Goal: Check status

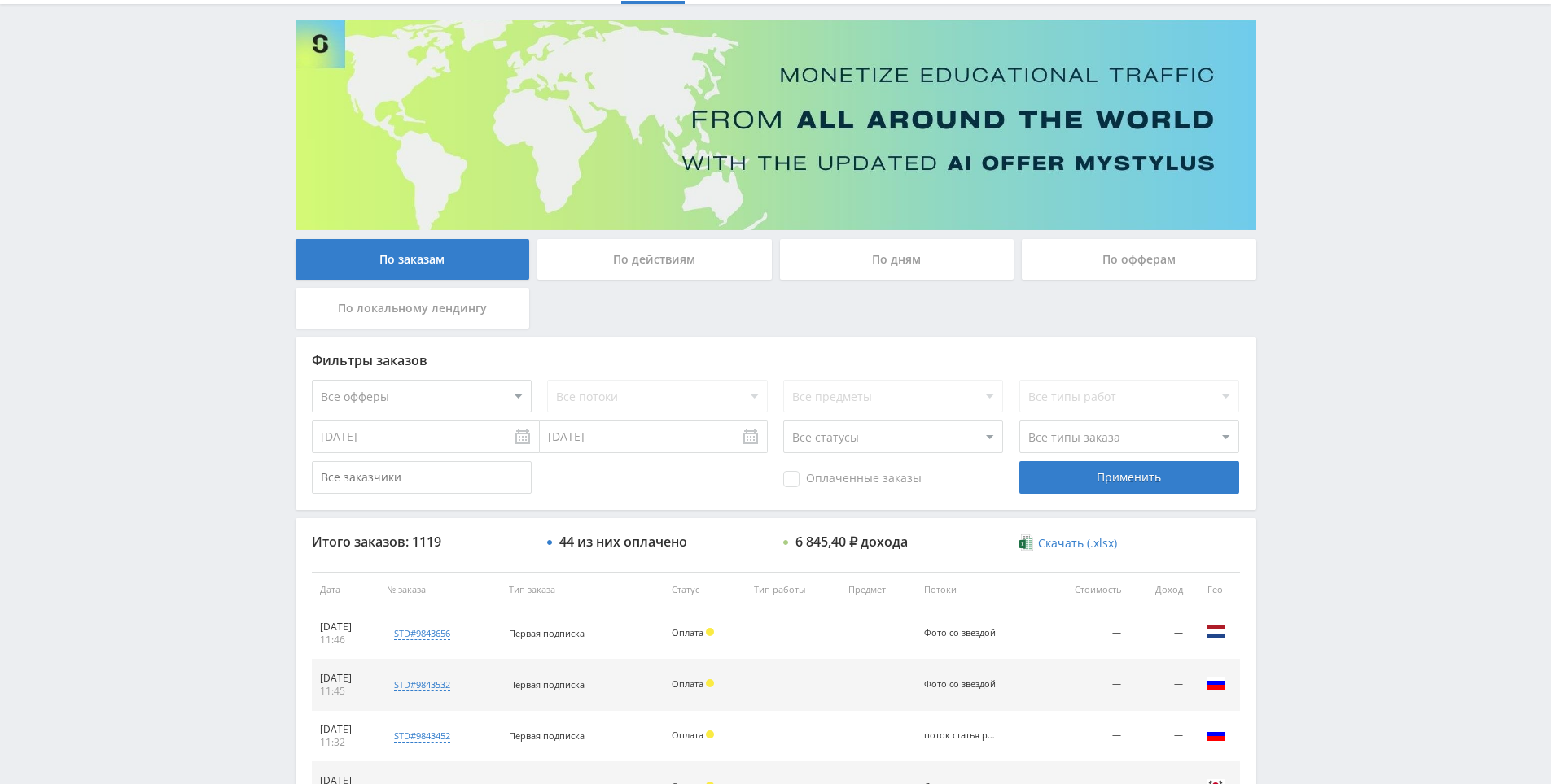
scroll to position [582, 0]
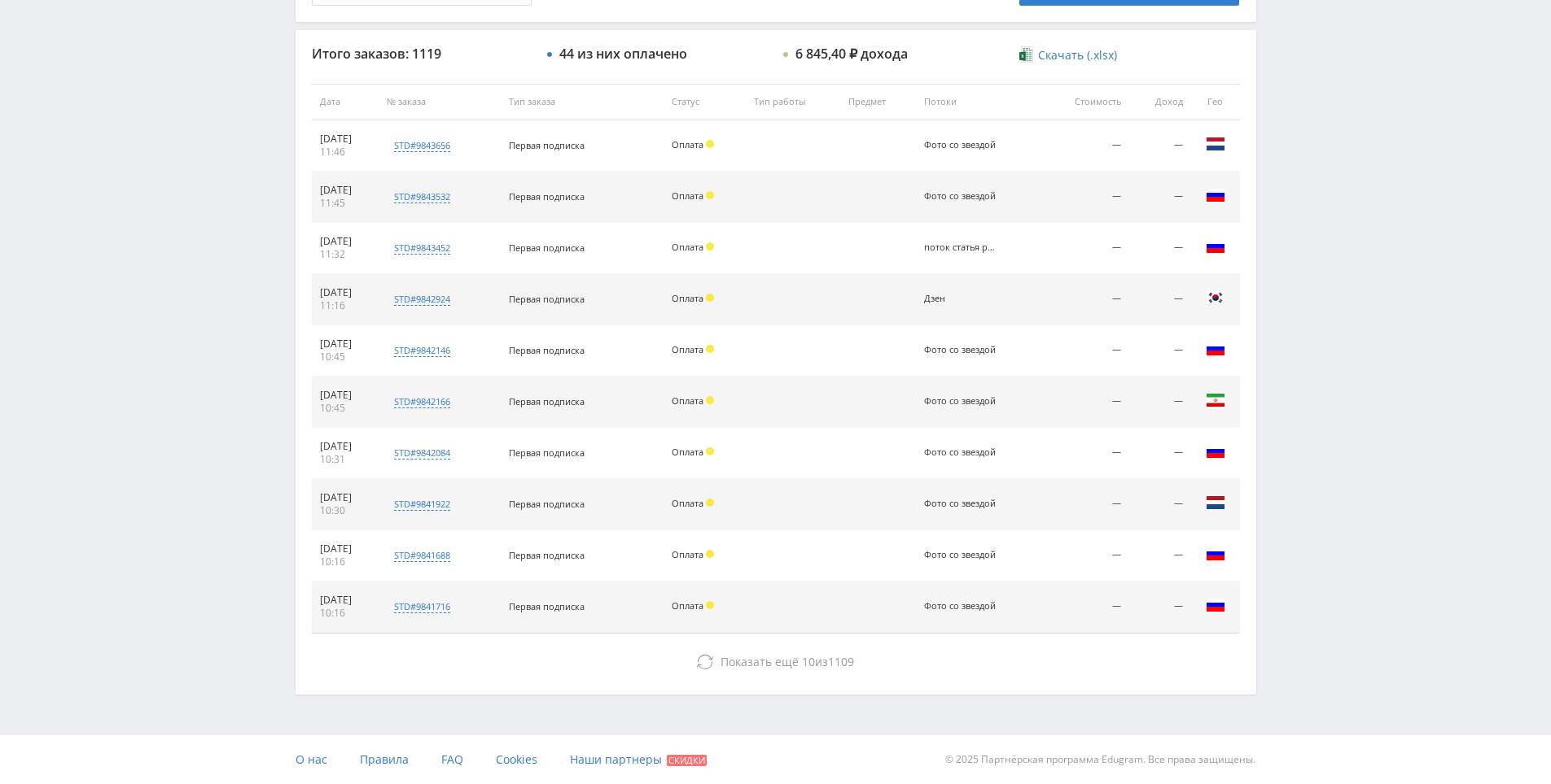
drag, startPoint x: 1296, startPoint y: 552, endPoint x: 1338, endPoint y: 745, distance: 197.5
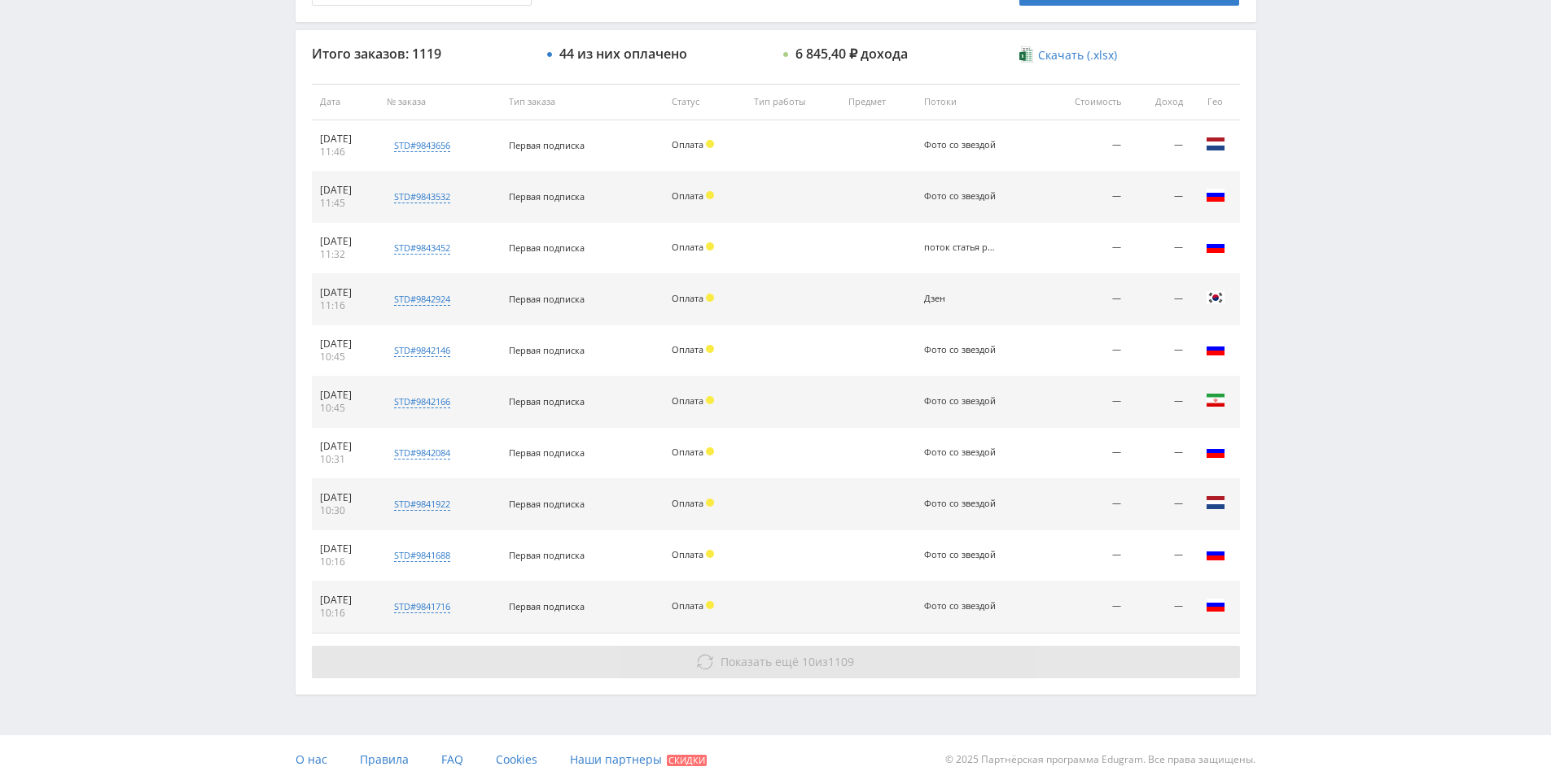
click at [910, 678] on button "Показать ещё 10 из 1109" at bounding box center [775, 662] width 928 height 32
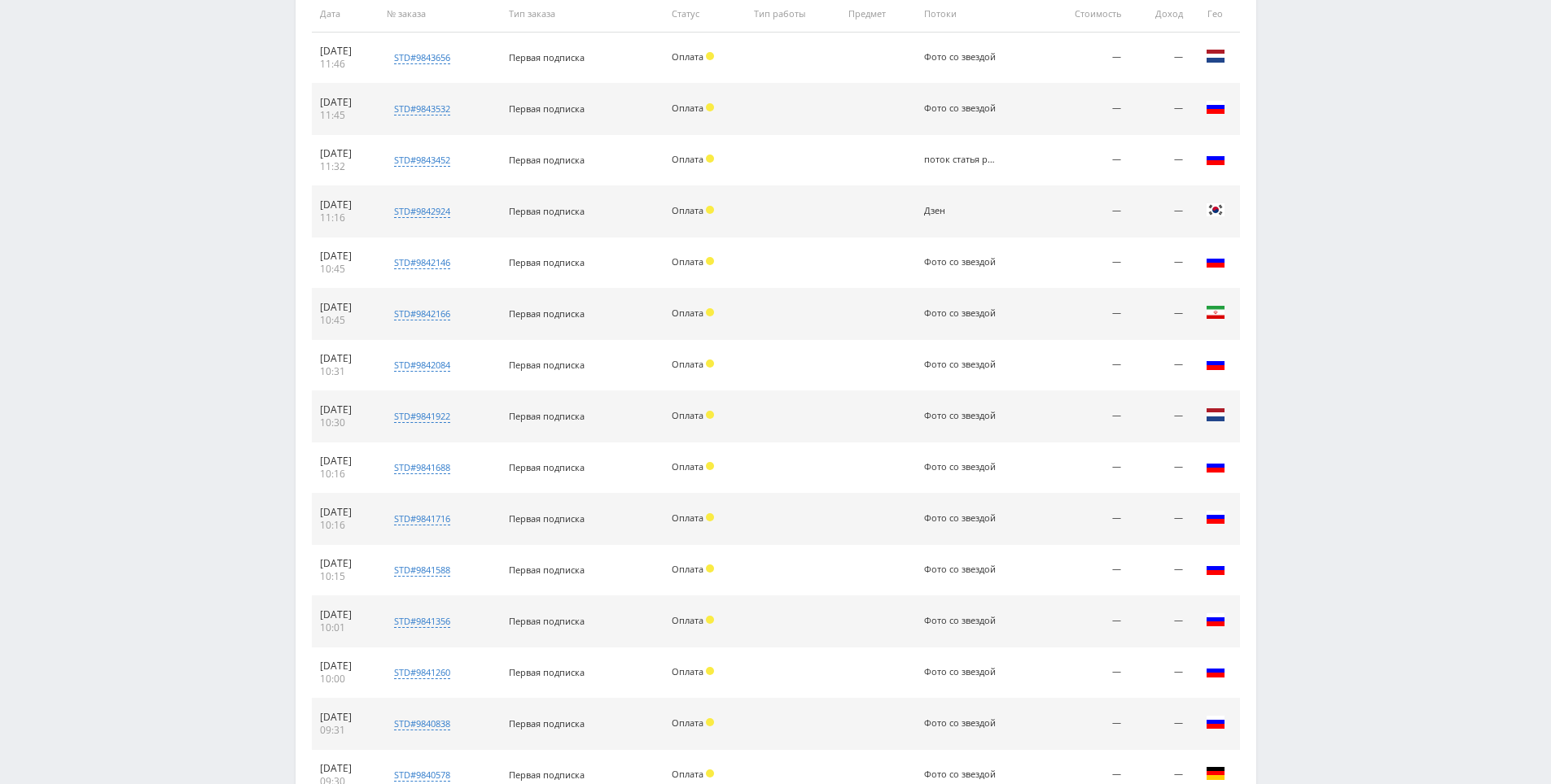
scroll to position [1043, 0]
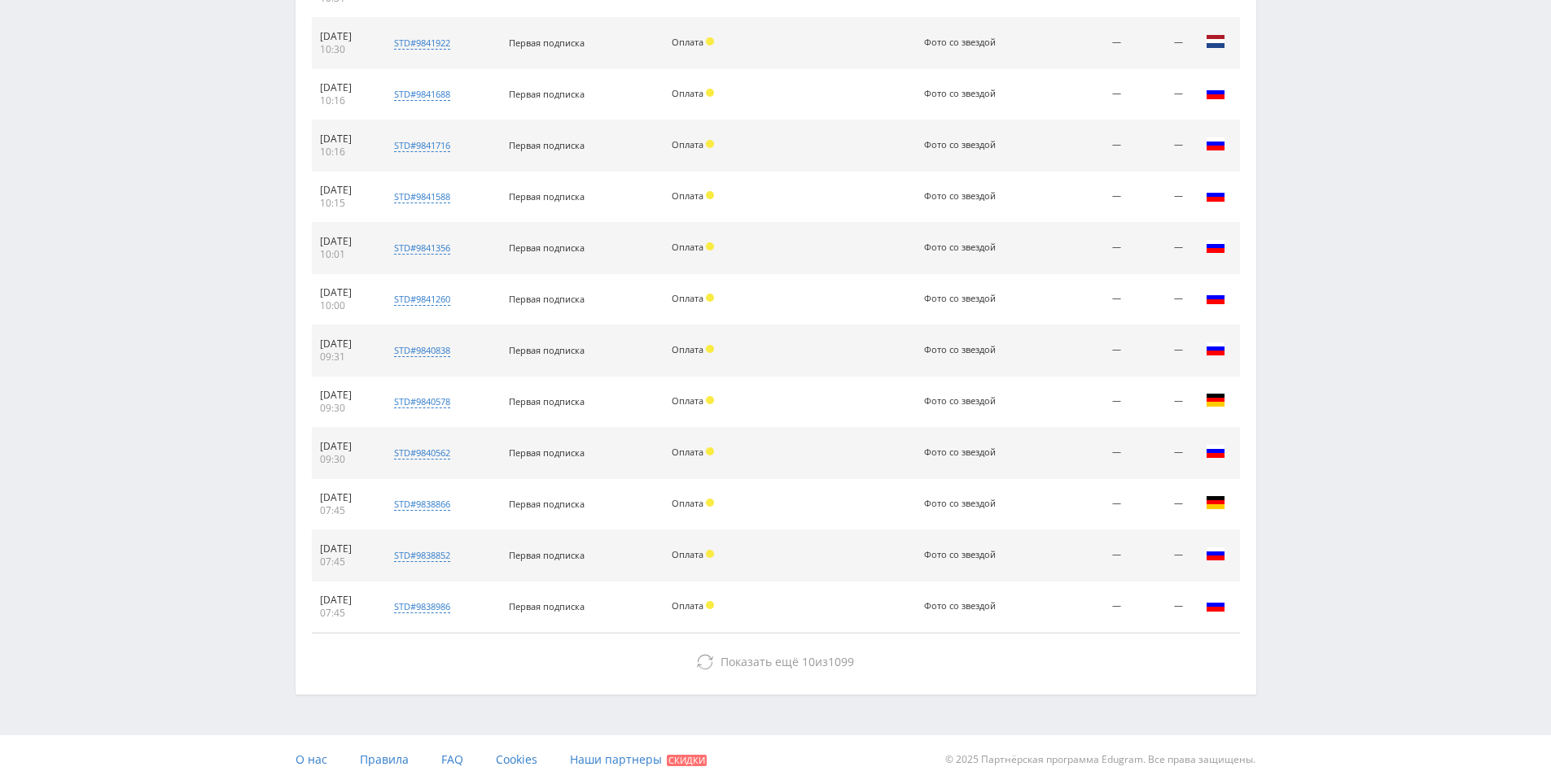
drag, startPoint x: 1338, startPoint y: 578, endPoint x: 1349, endPoint y: 665, distance: 87.7
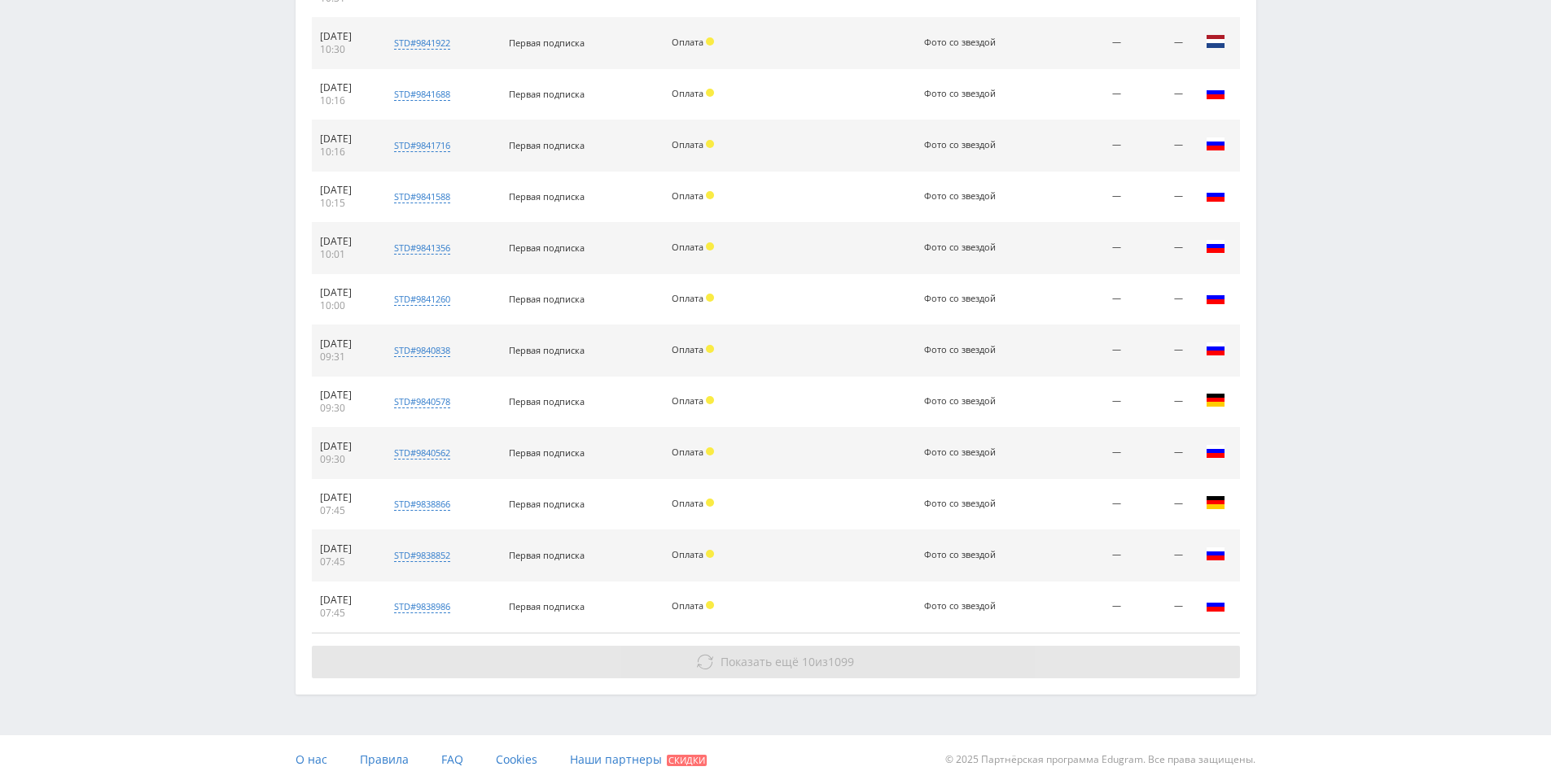
click at [1042, 658] on button "Показать ещё 10 из 1099" at bounding box center [775, 662] width 928 height 32
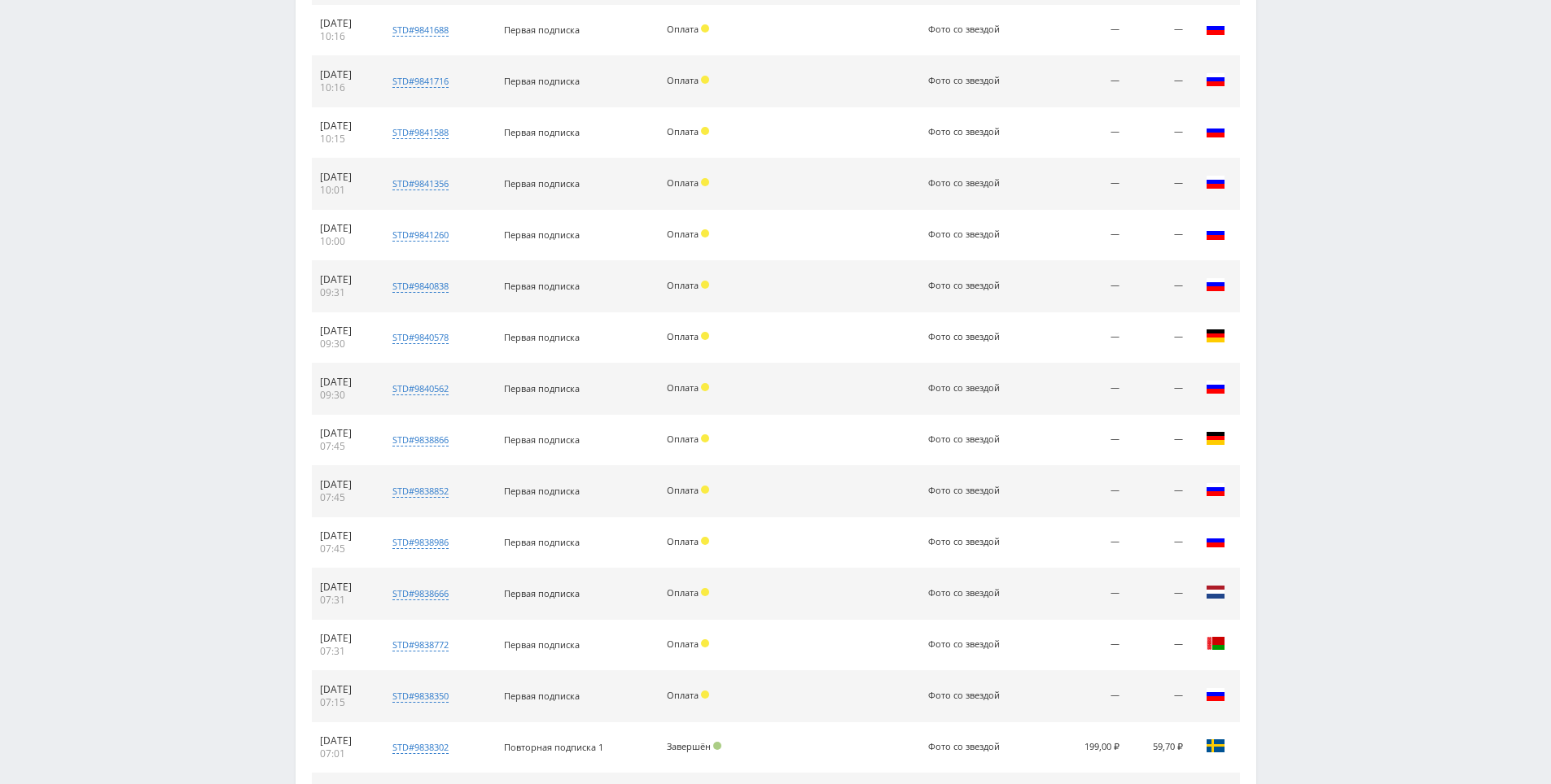
scroll to position [1556, 0]
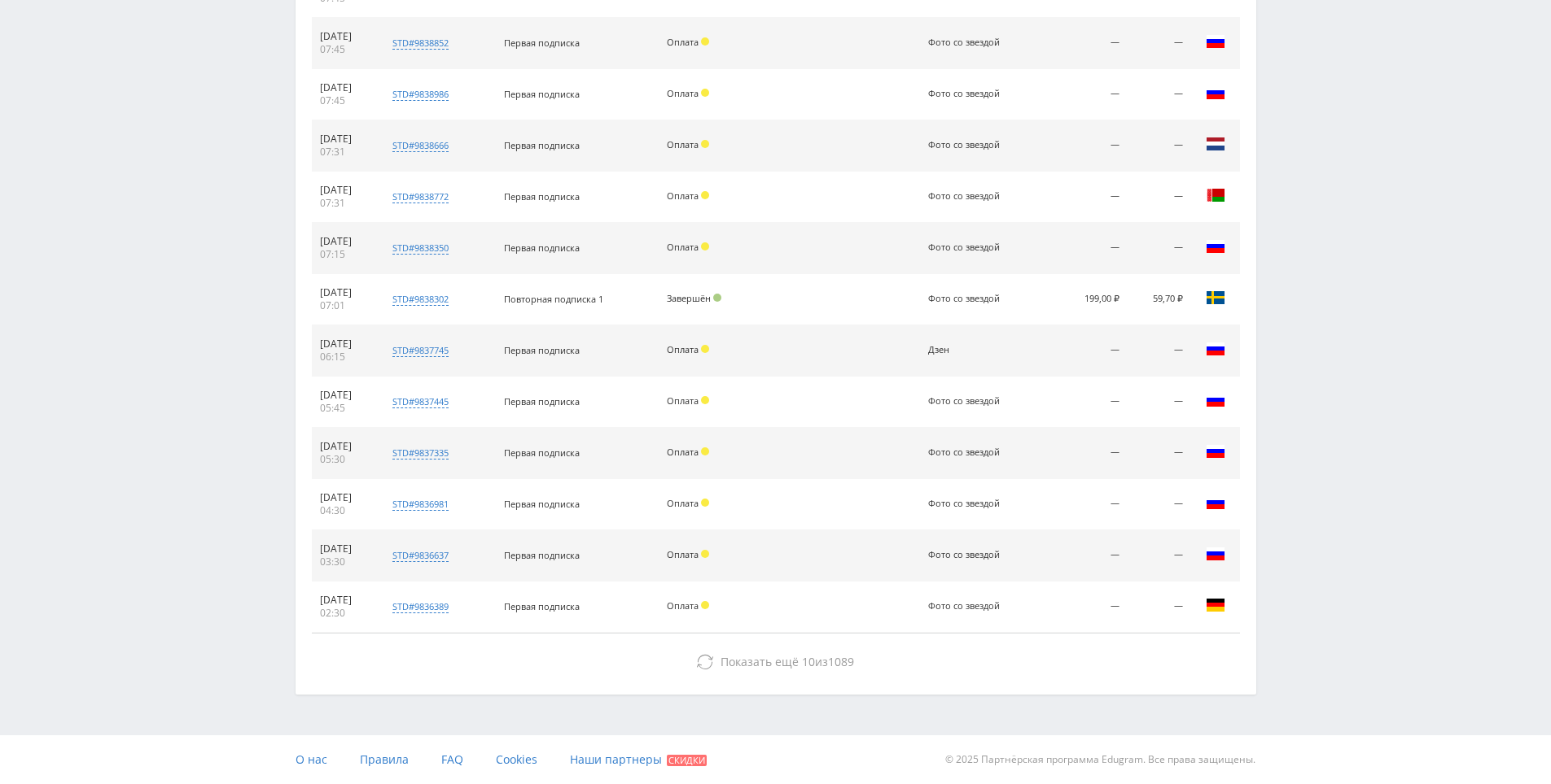
drag, startPoint x: 1303, startPoint y: 472, endPoint x: 1263, endPoint y: 650, distance: 182.4
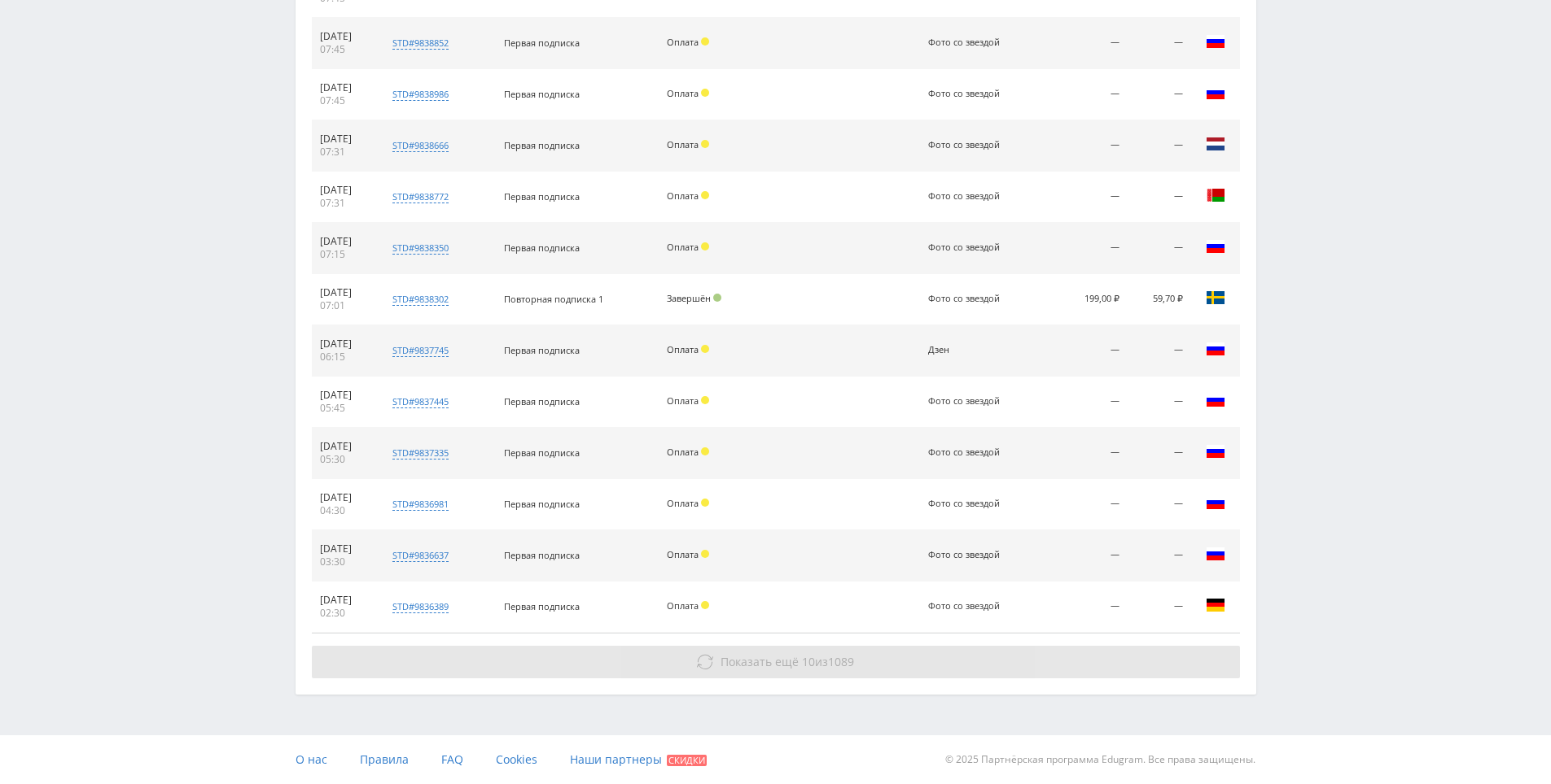
click at [1006, 650] on button "Показать ещё 10 из 1089" at bounding box center [775, 662] width 928 height 32
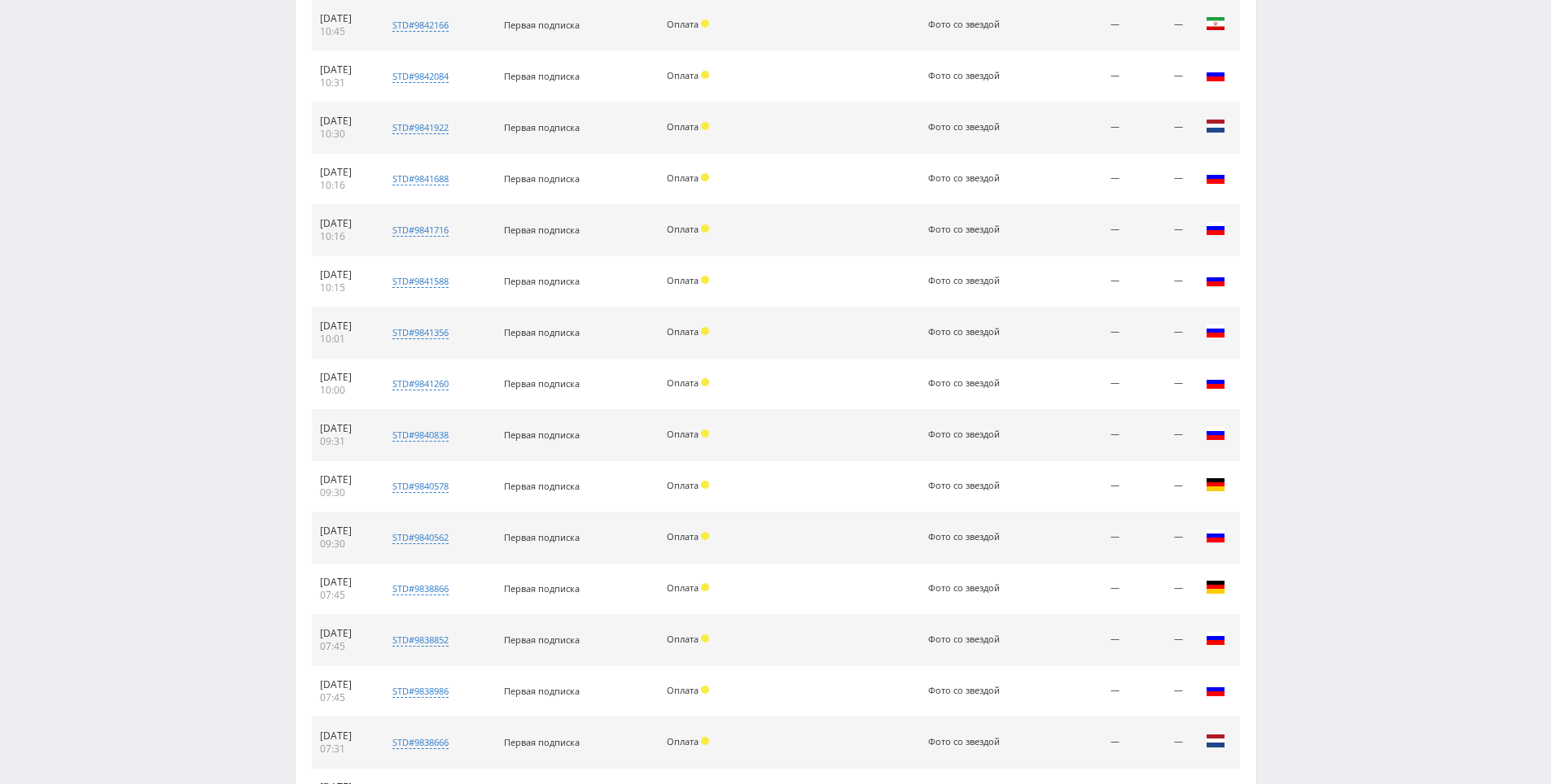
scroll to position [0, 0]
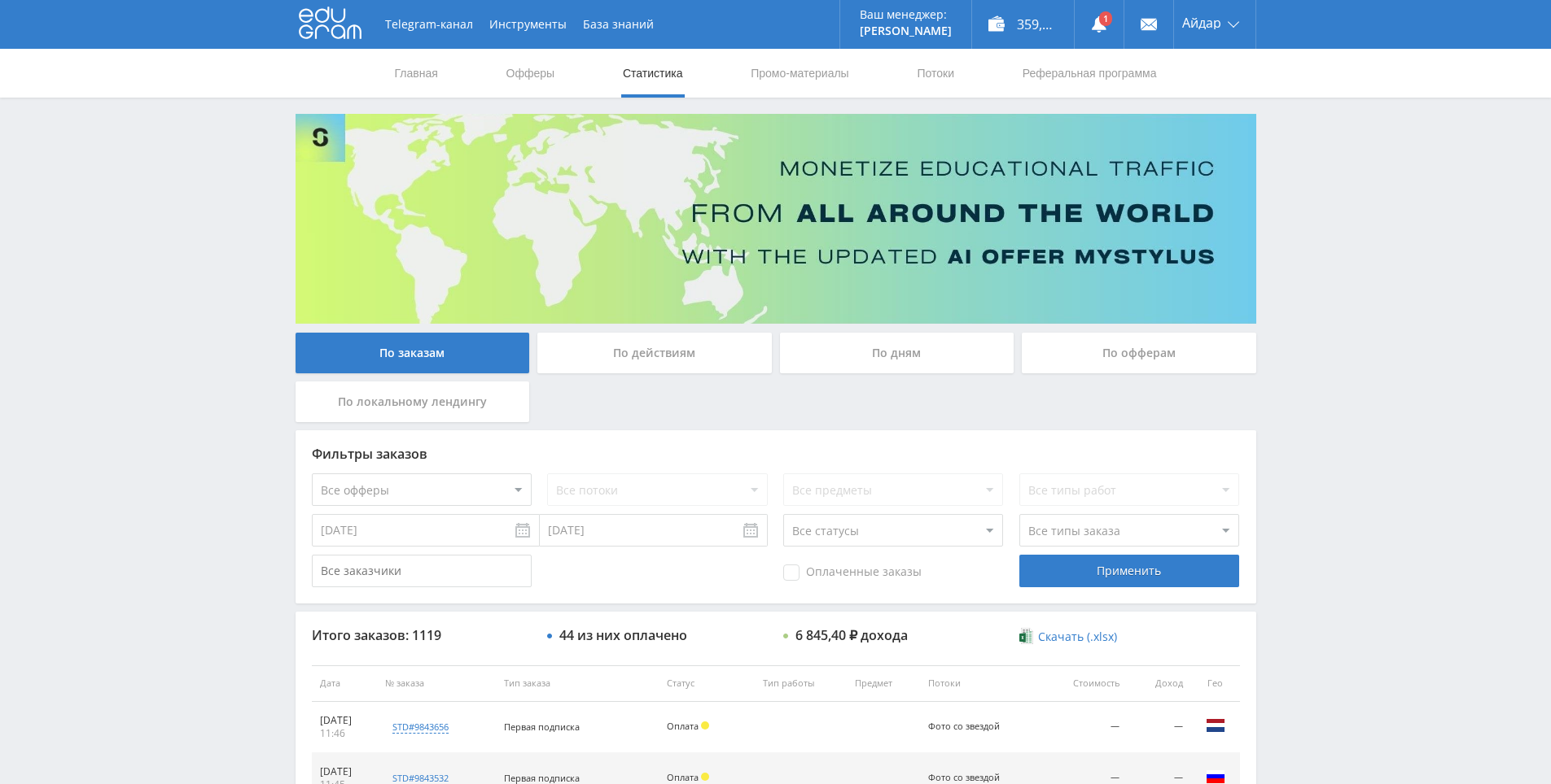
drag, startPoint x: 1367, startPoint y: 535, endPoint x: 1202, endPoint y: 193, distance: 379.7
click at [1099, 32] on link at bounding box center [1099, 24] width 49 height 49
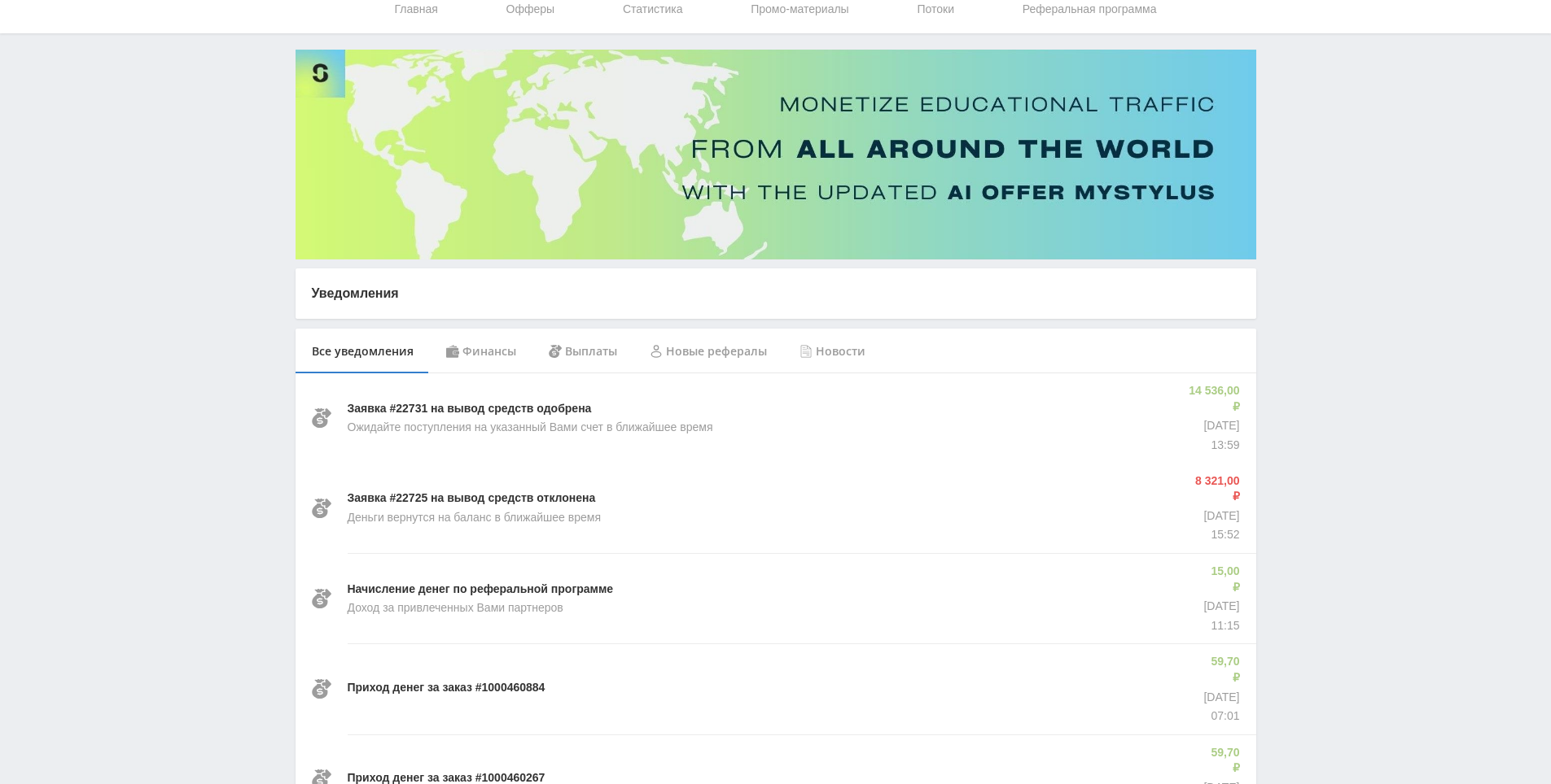
scroll to position [71, 0]
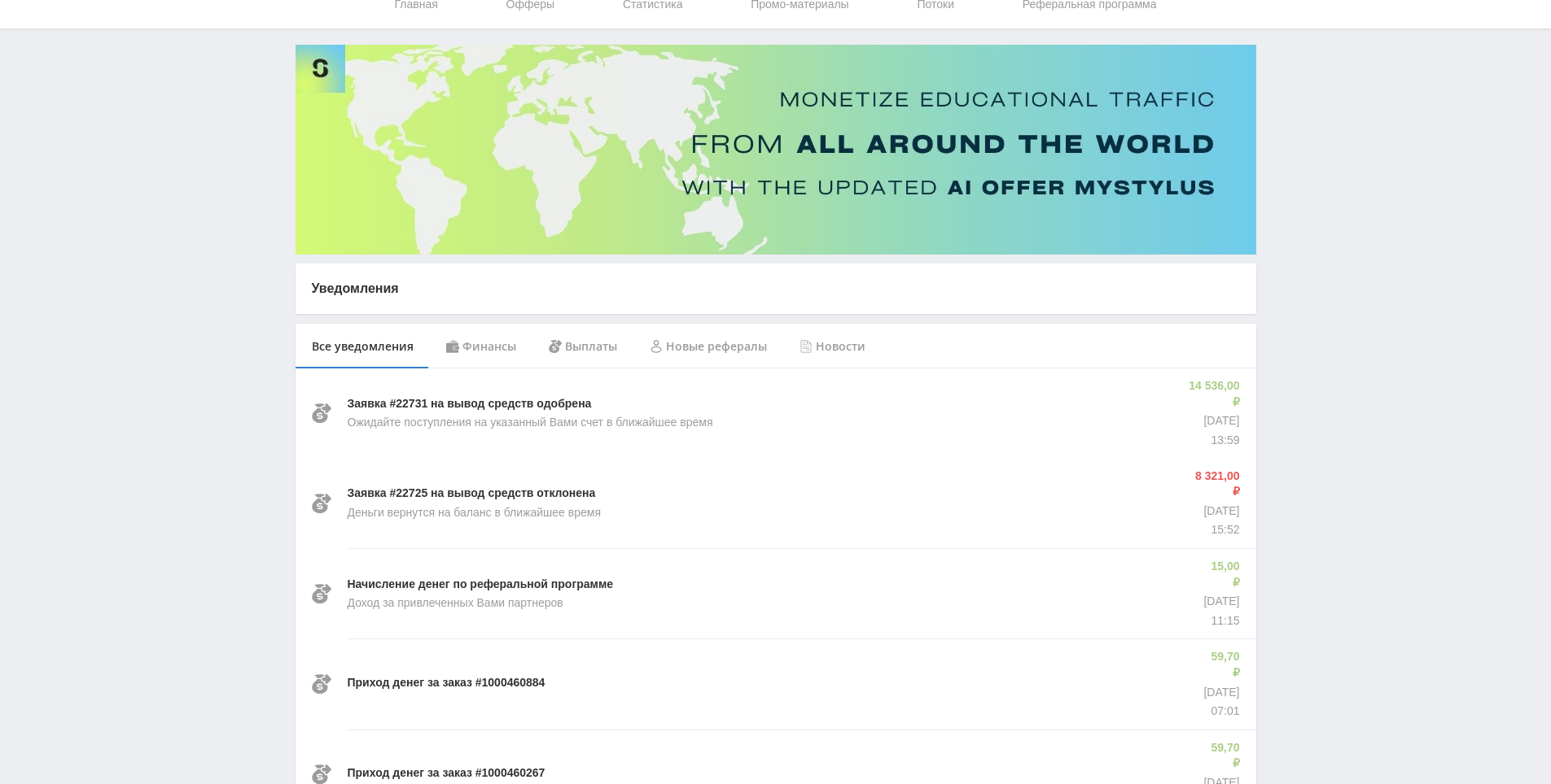
drag, startPoint x: 1317, startPoint y: 455, endPoint x: 1312, endPoint y: 475, distance: 20.6
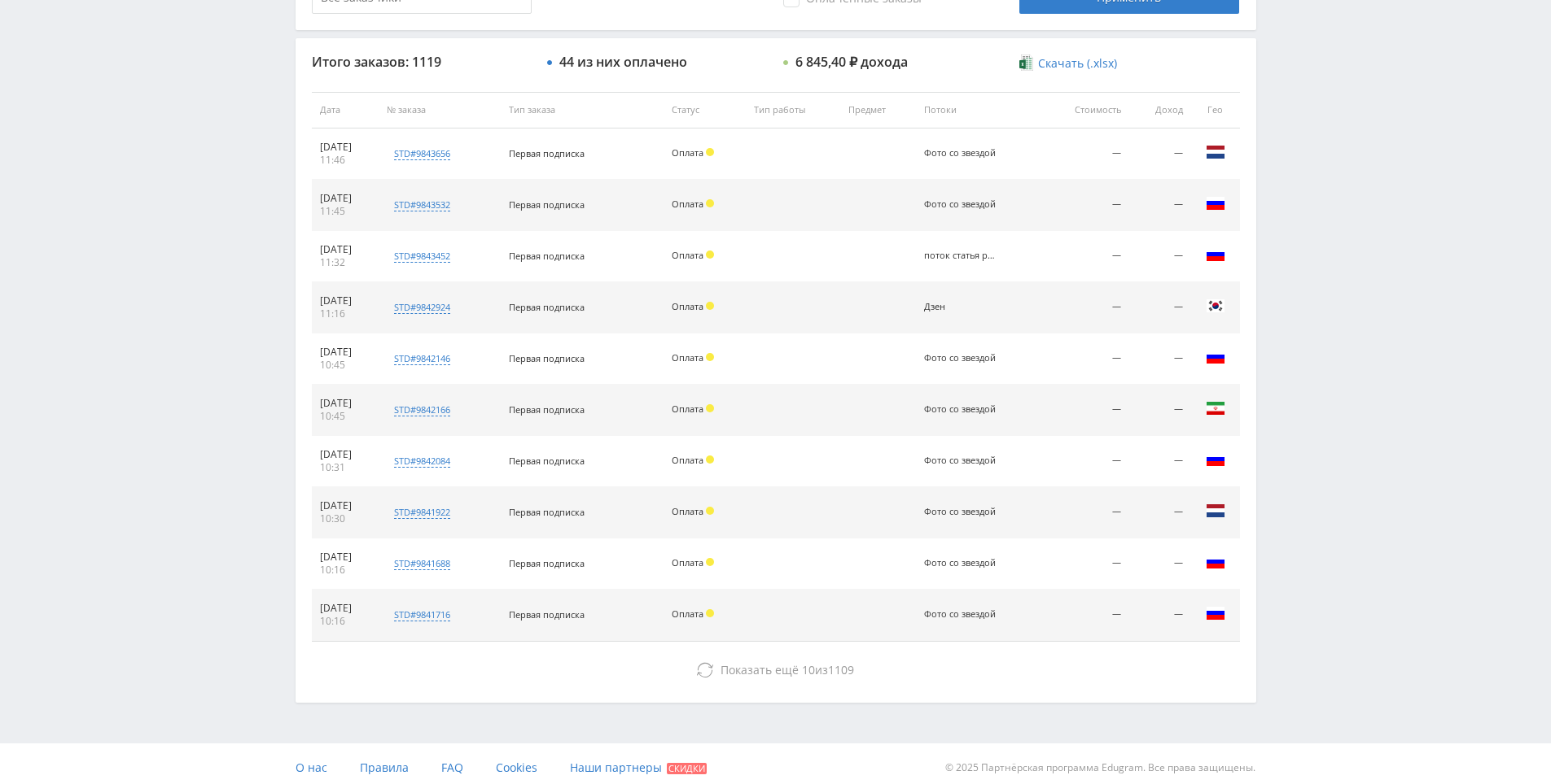
drag, startPoint x: 1393, startPoint y: 458, endPoint x: 1384, endPoint y: 572, distance: 114.4
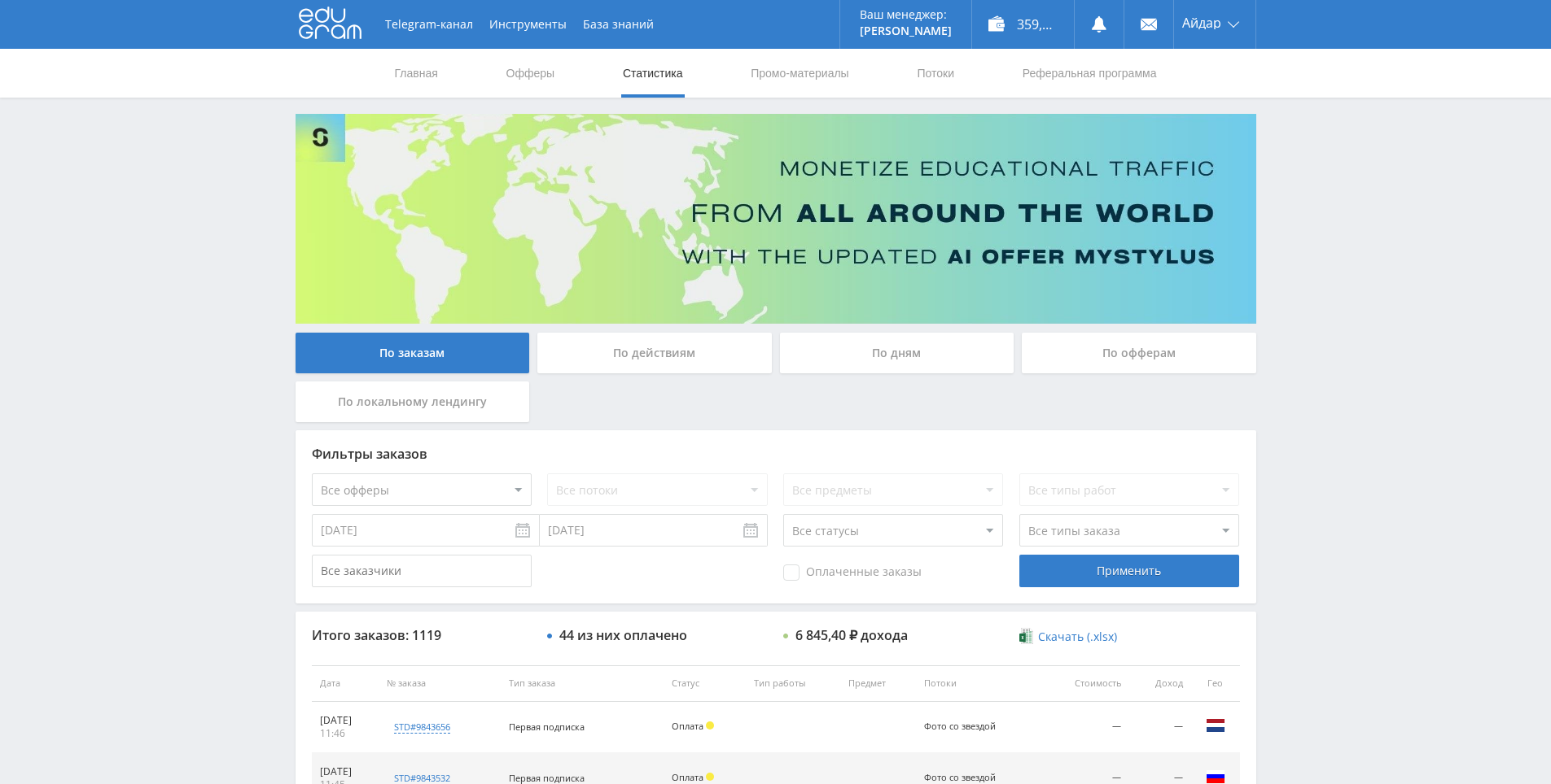
drag, startPoint x: 1380, startPoint y: 572, endPoint x: 1352, endPoint y: 432, distance: 142.8
drag, startPoint x: 1352, startPoint y: 432, endPoint x: 1350, endPoint y: 348, distance: 84.0
click at [1350, 348] on div "Telegram-канал Инструменты База знаний Ваш менеджер: Alex Alex Online @edugram_…" at bounding box center [775, 683] width 1551 height 1367
